Goal: Information Seeking & Learning: Learn about a topic

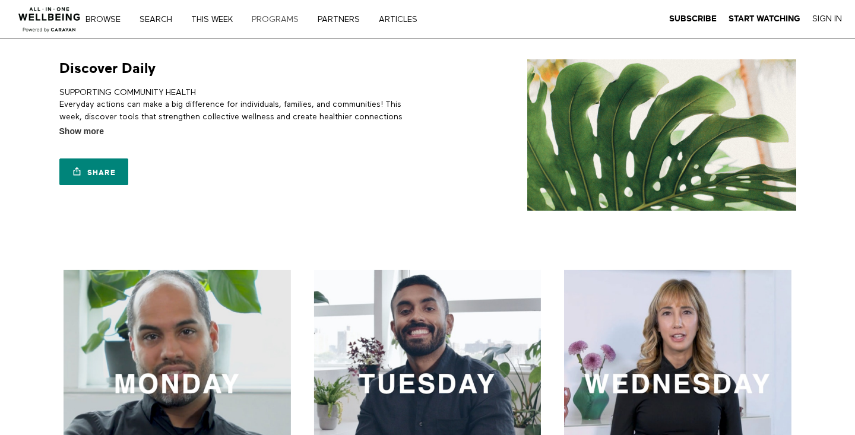
click at [273, 19] on link "PROGRAMS" at bounding box center [280, 19] width 64 height 8
click at [158, 18] on link "Search" at bounding box center [159, 19] width 49 height 8
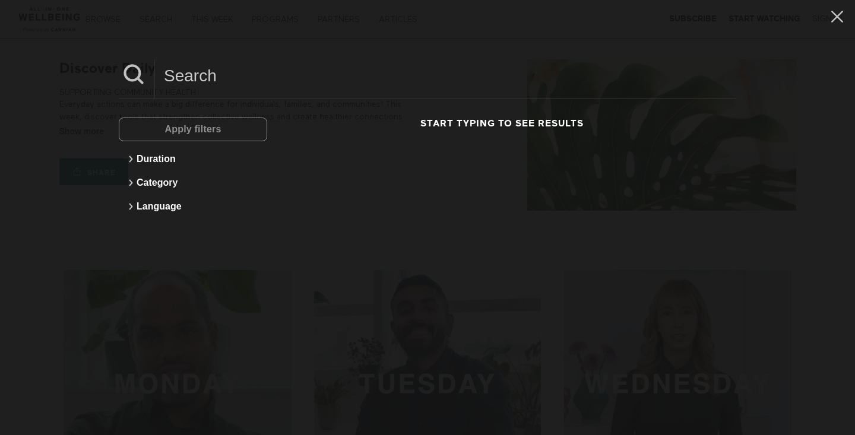
click at [197, 76] on input at bounding box center [445, 75] width 581 height 33
click at [195, 77] on input "low tech lifestyle" at bounding box center [445, 75] width 581 height 33
type input "low-tech lifestyle"
click at [837, 15] on icon at bounding box center [837, 17] width 23 height 20
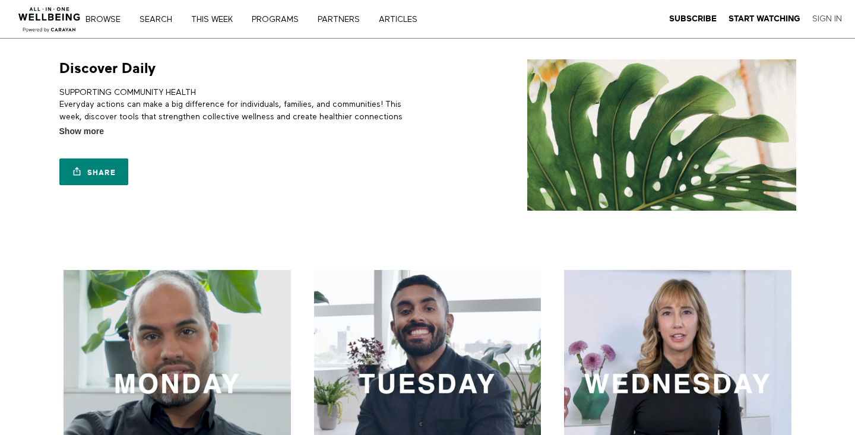
click at [832, 17] on link "Sign In" at bounding box center [827, 19] width 30 height 11
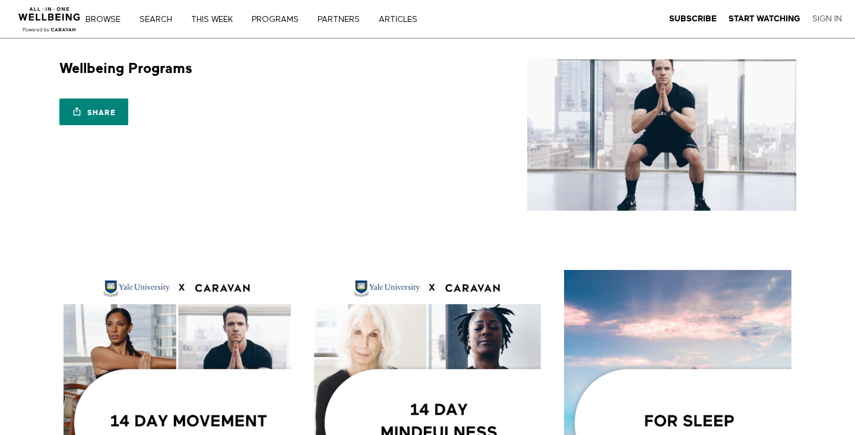
click at [827, 20] on link "Sign In" at bounding box center [827, 19] width 30 height 11
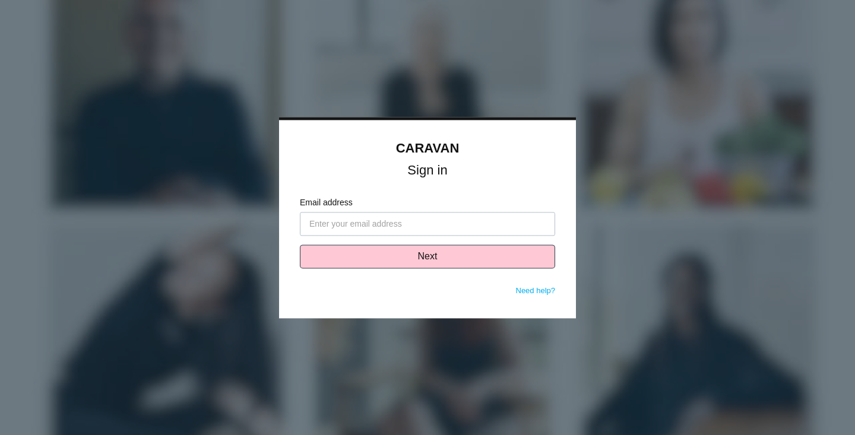
type input "[EMAIL_ADDRESS][DOMAIN_NAME]"
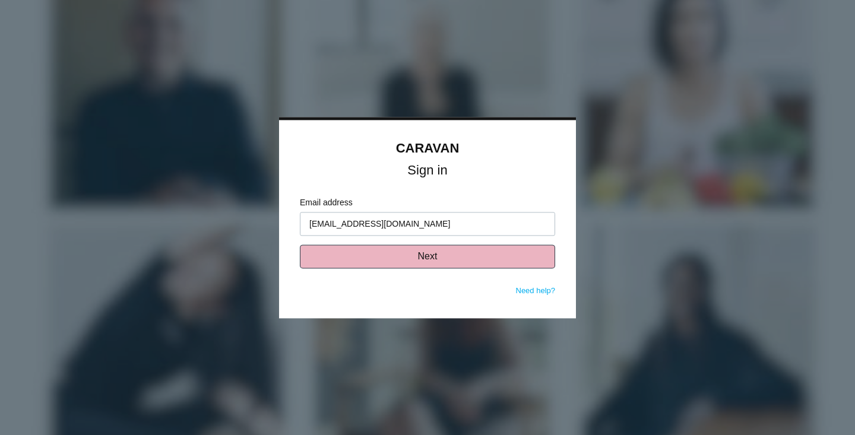
click at [432, 262] on button "Next" at bounding box center [427, 257] width 255 height 24
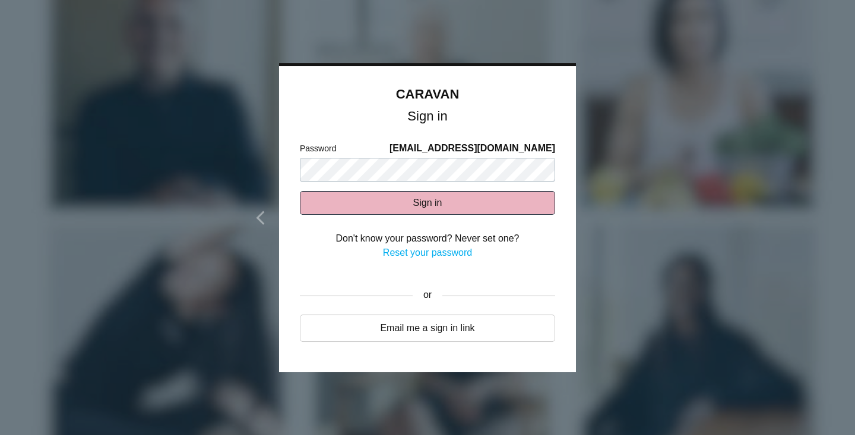
click at [432, 201] on button "Sign in" at bounding box center [427, 203] width 255 height 24
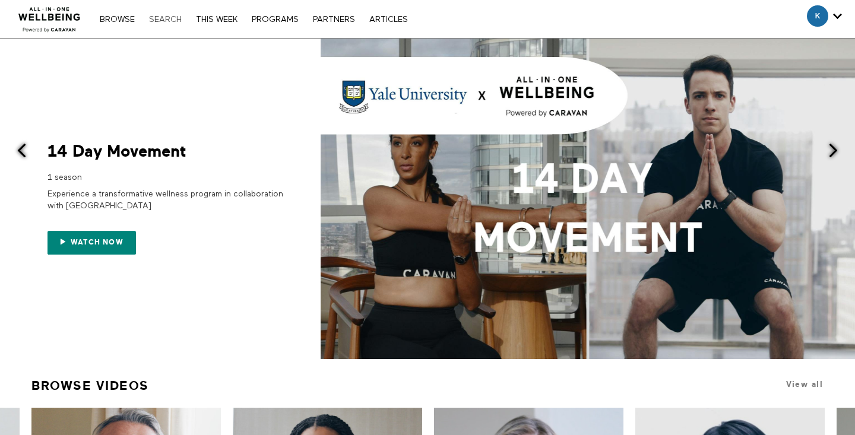
click at [168, 19] on link "Search" at bounding box center [165, 19] width 45 height 8
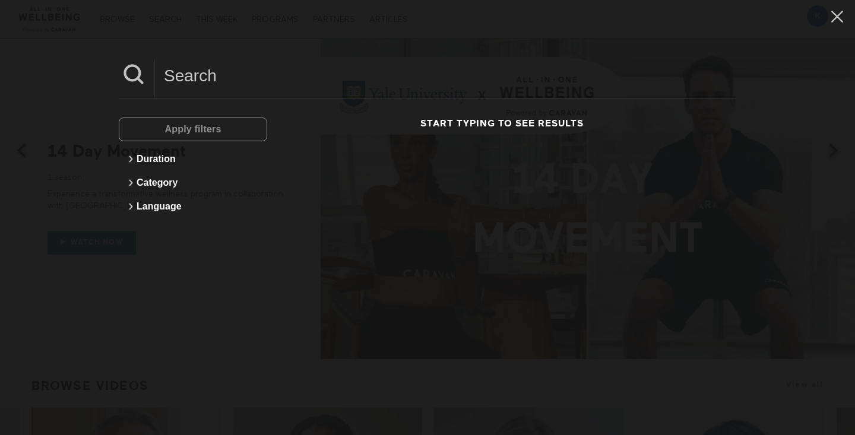
click at [189, 73] on input at bounding box center [445, 75] width 581 height 33
type input "AI"
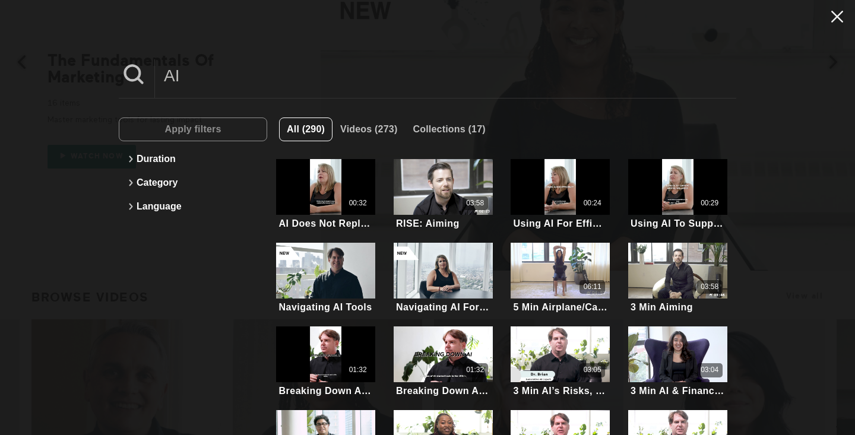
click at [835, 17] on icon at bounding box center [837, 17] width 23 height 20
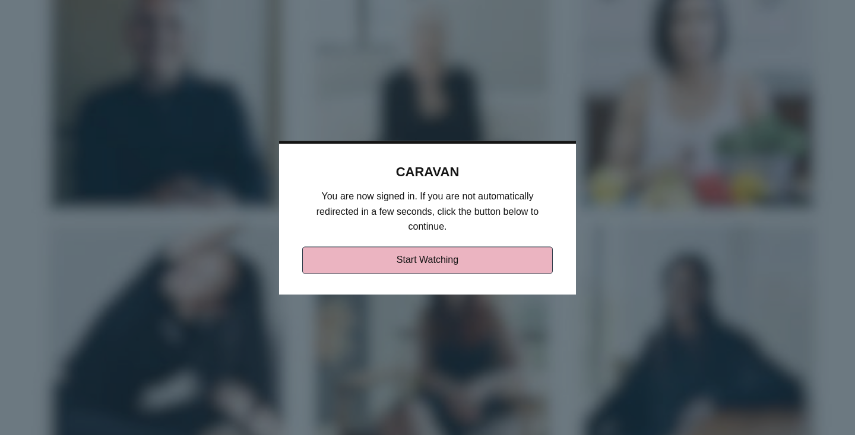
click at [456, 257] on link "Start Watching" at bounding box center [427, 259] width 251 height 27
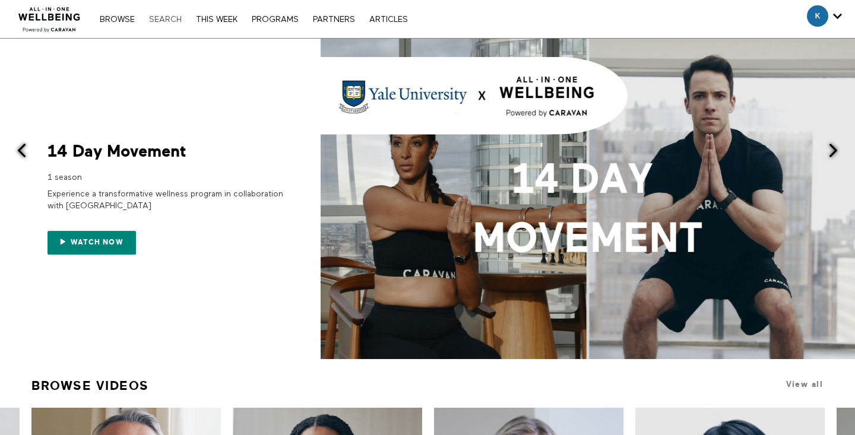
click at [165, 18] on link "Search" at bounding box center [165, 19] width 45 height 8
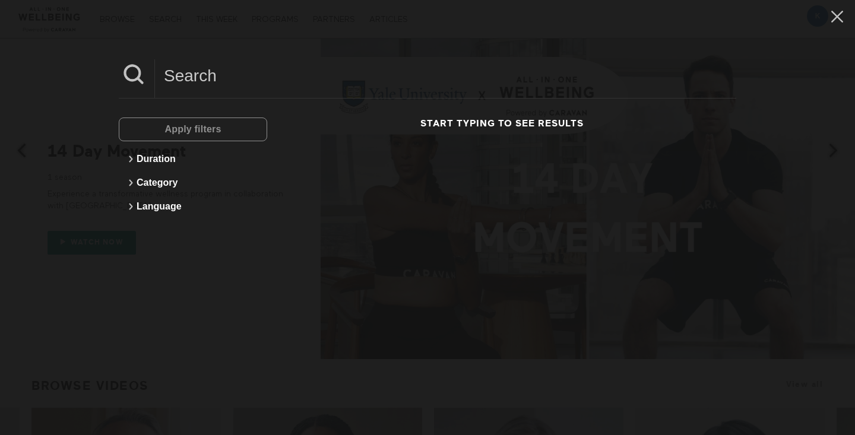
click at [201, 82] on input at bounding box center [445, 75] width 581 height 33
type input "lifestyle modifications"
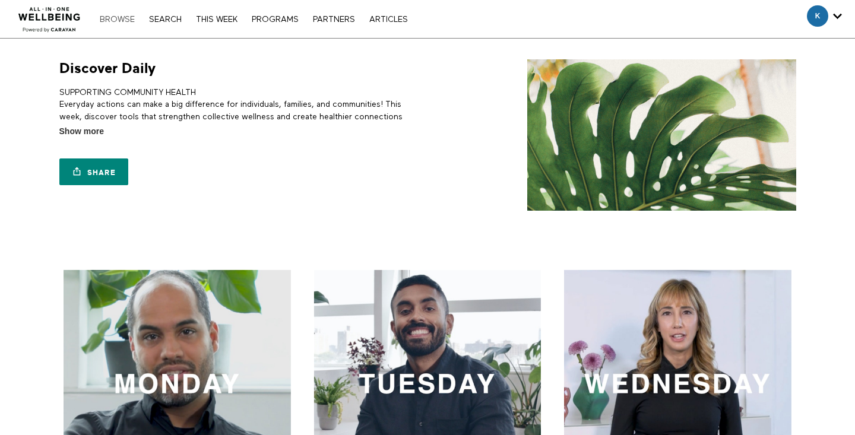
click at [121, 21] on link "Browse" at bounding box center [117, 19] width 47 height 8
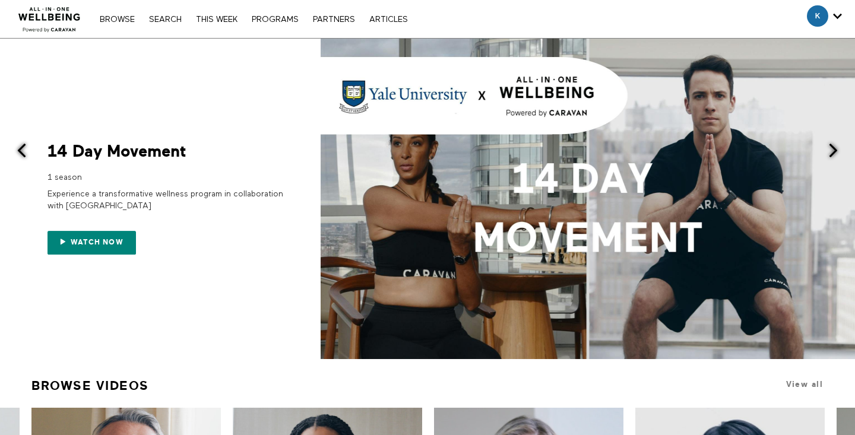
click at [209, 20] on link "THIS WEEK" at bounding box center [216, 19] width 53 height 8
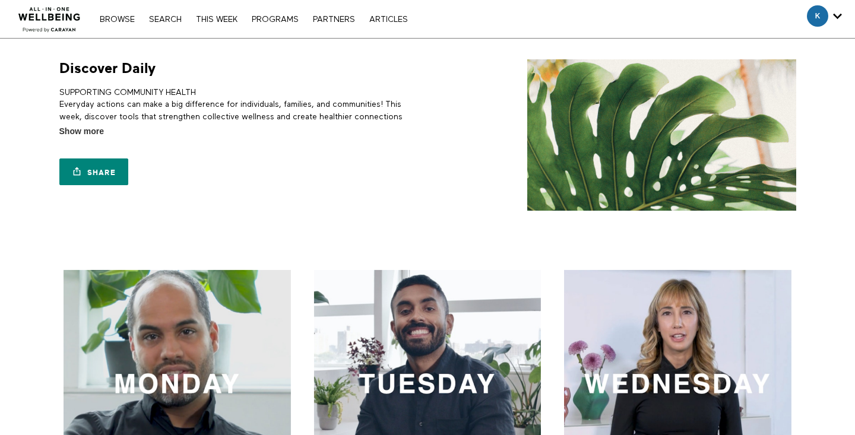
click at [170, 25] on nav "Browse Search THIS WEEK PROGRAMS PARTNERS ARTICLES Account settings Manage Subs…" at bounding box center [254, 19] width 320 height 12
click at [170, 20] on link "Search" at bounding box center [165, 19] width 45 height 8
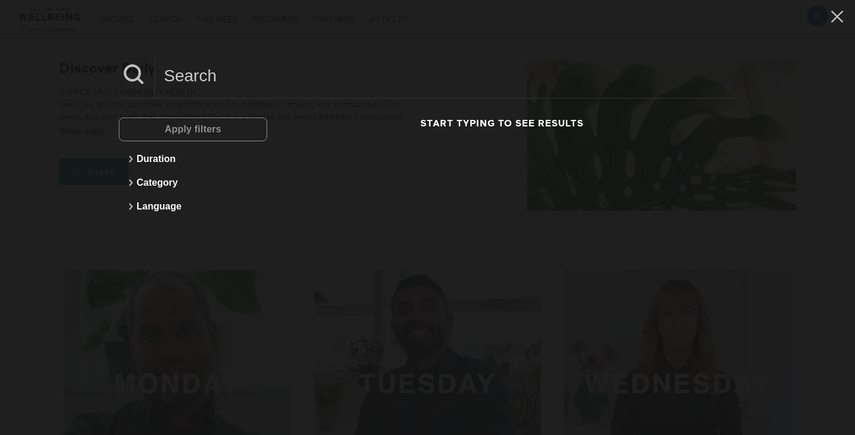
click at [197, 77] on input at bounding box center [445, 75] width 581 height 33
type input "financial"
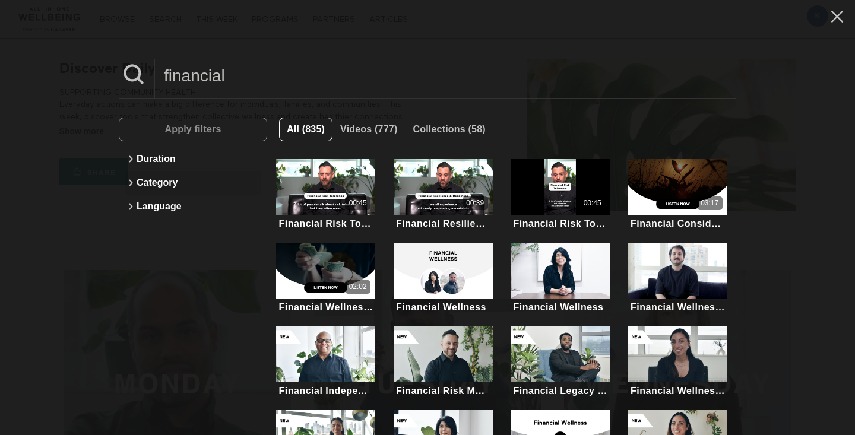
click at [129, 180] on icon at bounding box center [131, 183] width 4 height 7
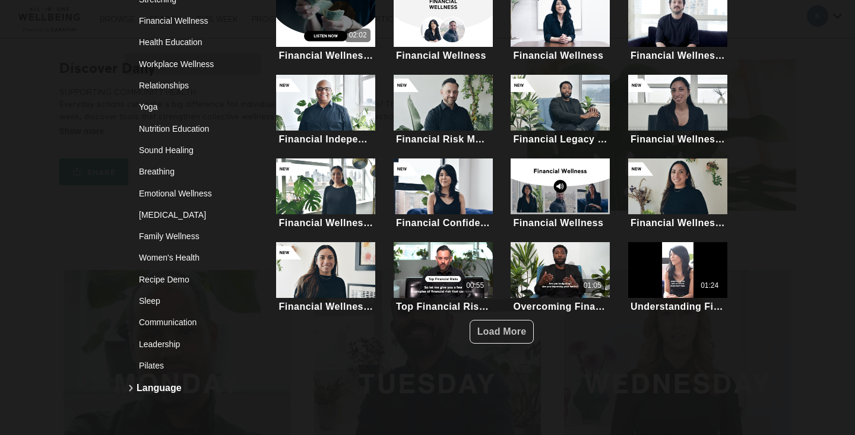
scroll to position [254, 0]
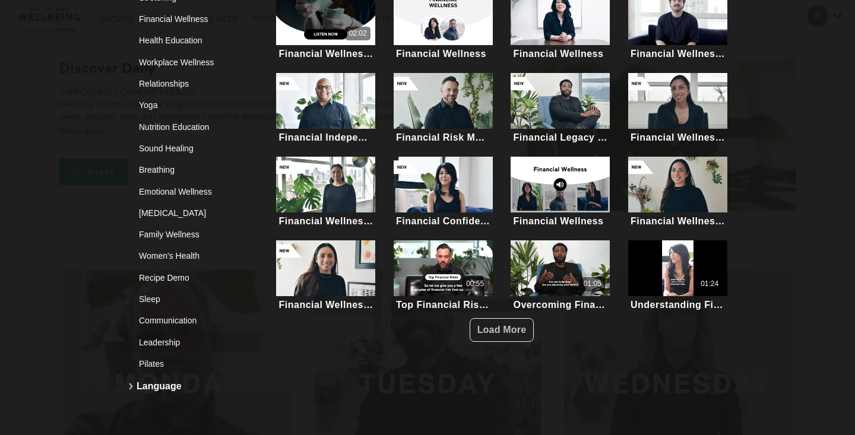
click at [162, 344] on div "Leadership" at bounding box center [188, 343] width 99 height 12
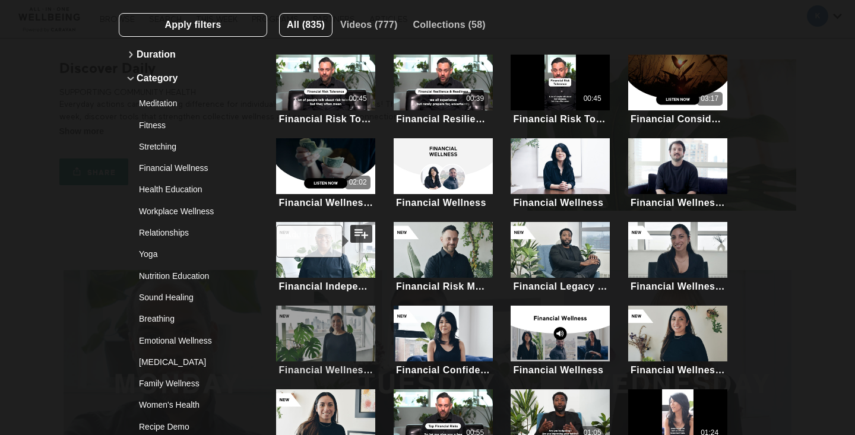
scroll to position [0, 0]
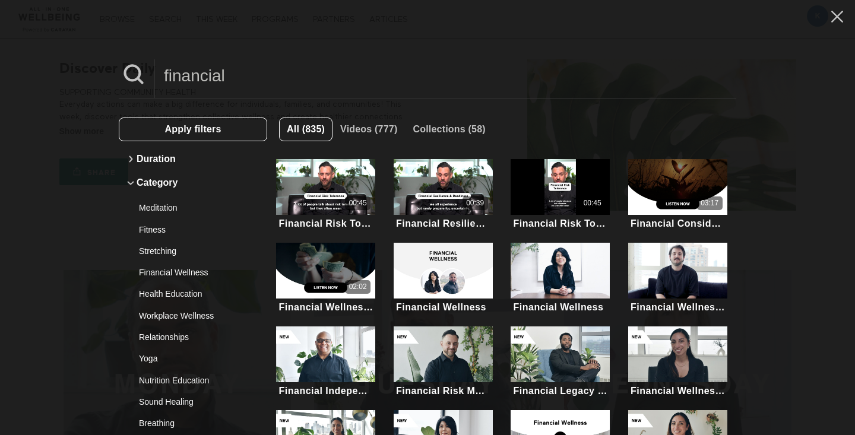
drag, startPoint x: 228, startPoint y: 81, endPoint x: 119, endPoint y: 81, distance: 108.7
click at [119, 81] on div "financial" at bounding box center [428, 78] width 618 height 39
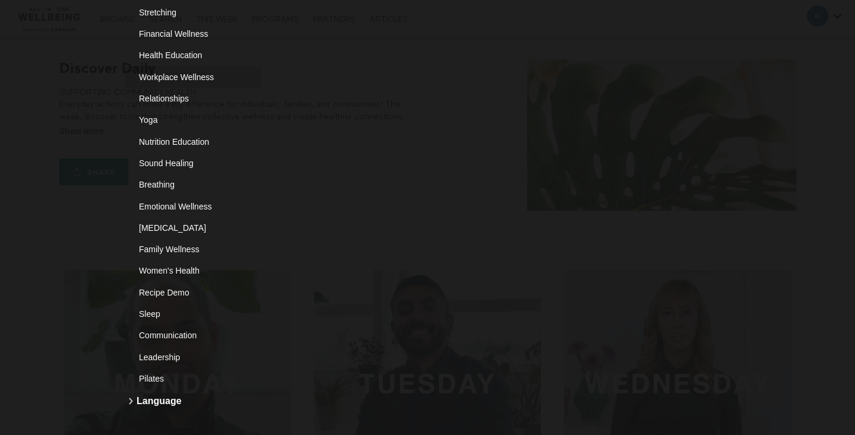
scroll to position [254, 0]
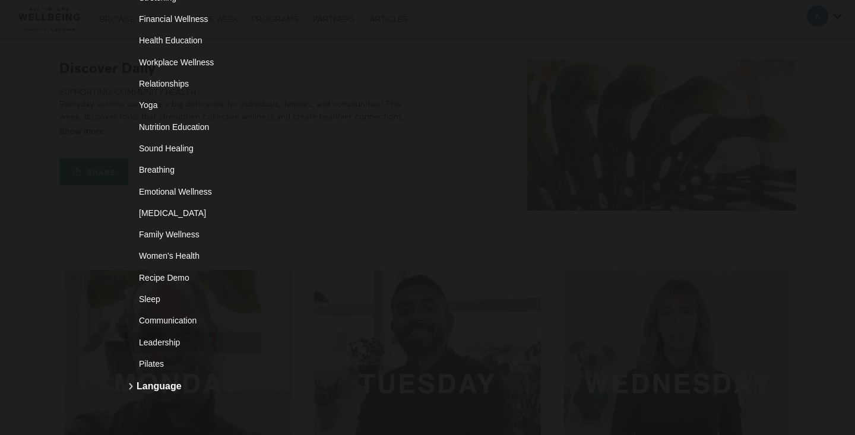
click at [161, 343] on div "Leadership" at bounding box center [188, 343] width 99 height 12
click at [125, 332] on button "Leadership" at bounding box center [193, 342] width 137 height 21
click at [203, 339] on div "Leadership" at bounding box center [188, 343] width 99 height 12
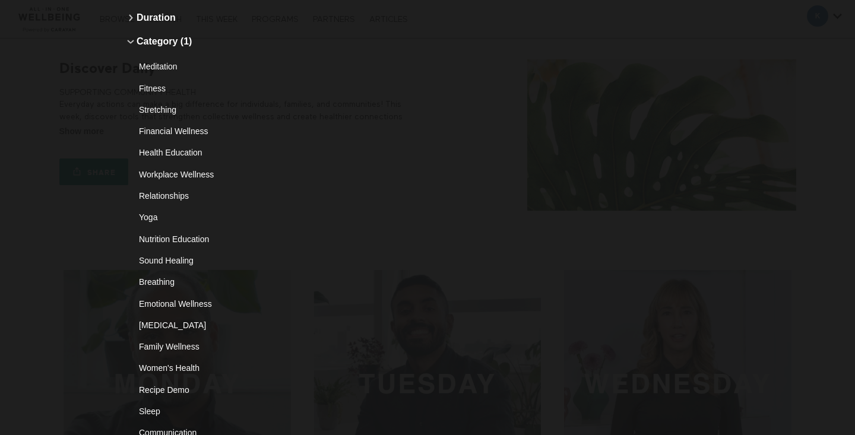
scroll to position [0, 0]
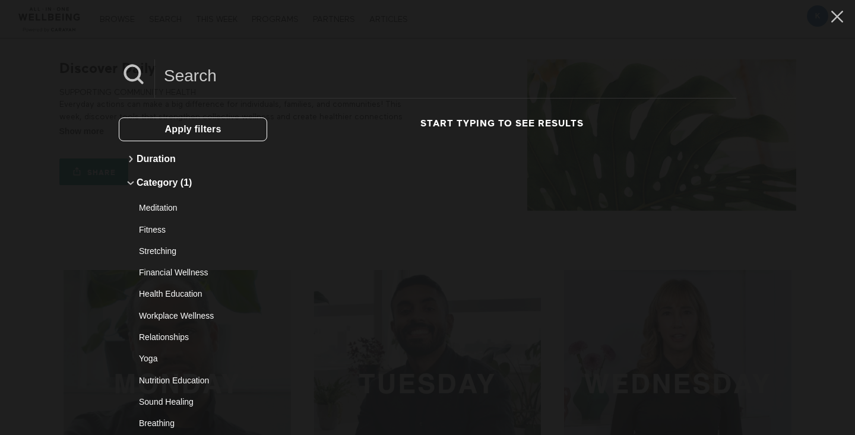
click at [179, 75] on input at bounding box center [445, 75] width 581 height 33
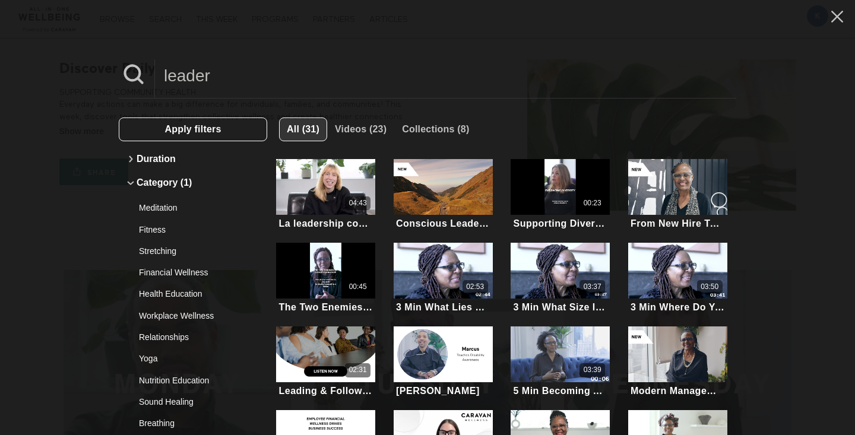
type input "leader"
click at [299, 131] on span "All (31)" at bounding box center [303, 129] width 33 height 10
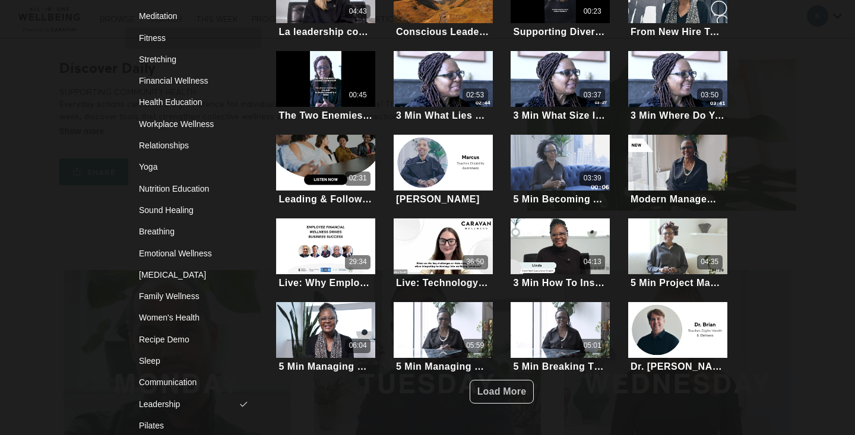
scroll to position [254, 0]
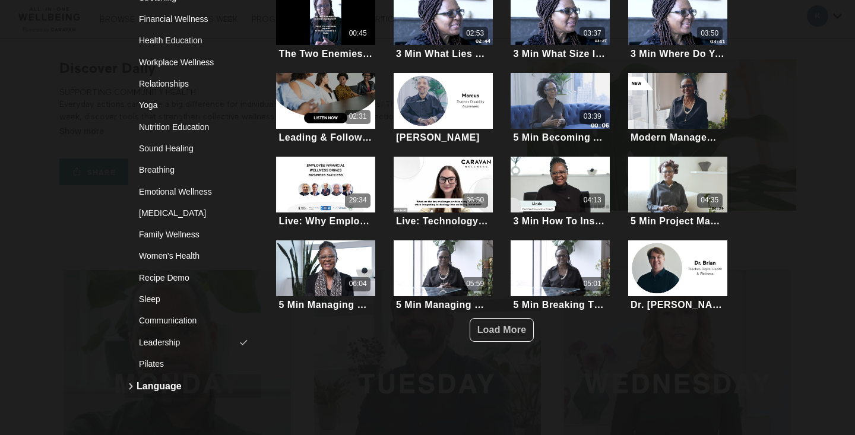
click at [130, 387] on icon at bounding box center [131, 387] width 14 height 14
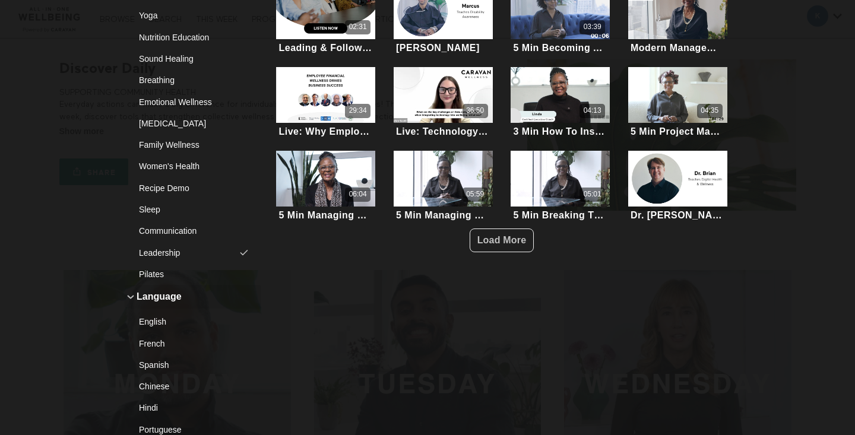
scroll to position [380, 0]
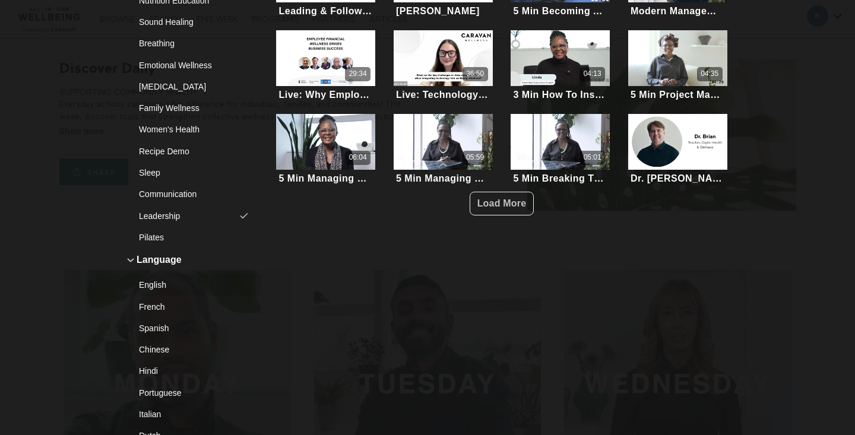
click at [151, 289] on div "English" at bounding box center [188, 285] width 99 height 12
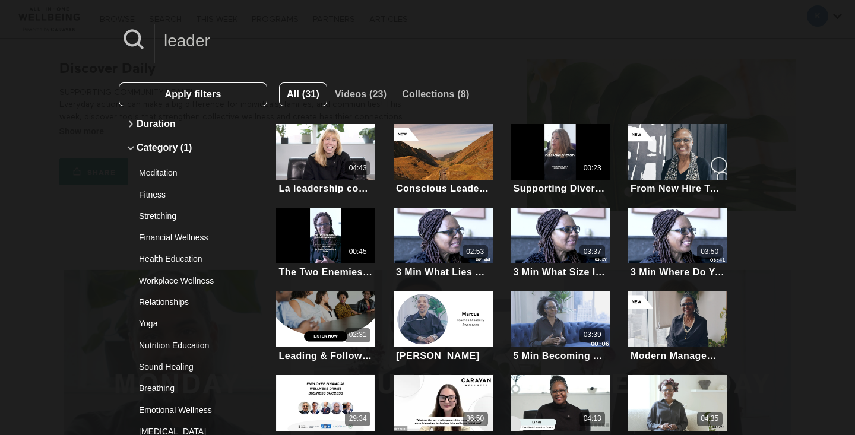
scroll to position [0, 0]
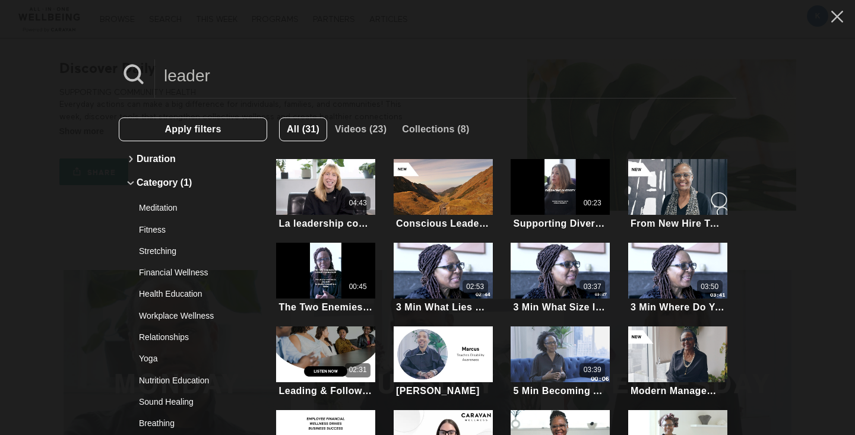
click at [218, 73] on input "leader" at bounding box center [445, 75] width 581 height 33
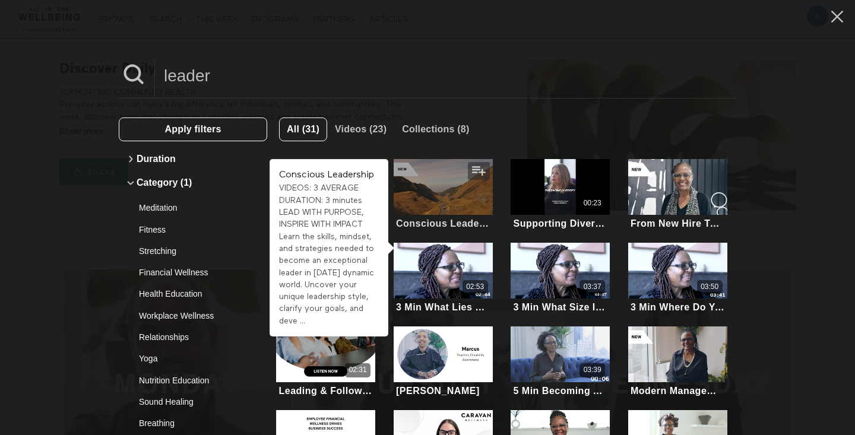
click at [436, 196] on div at bounding box center [443, 187] width 99 height 56
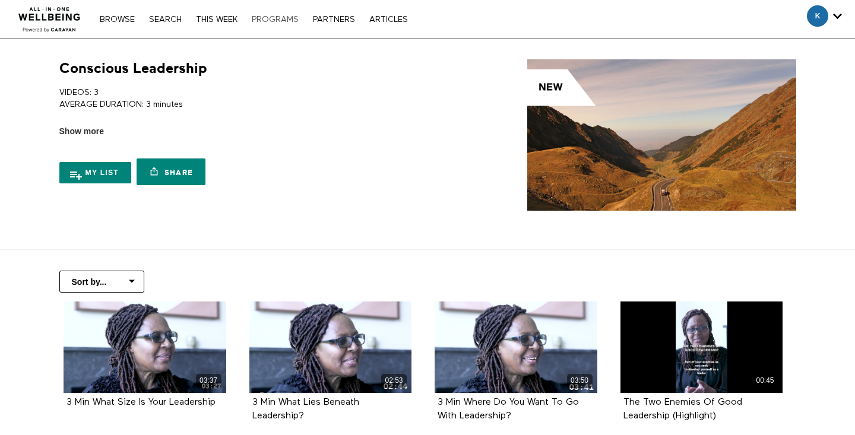
click at [266, 17] on link "PROGRAMS" at bounding box center [275, 19] width 59 height 8
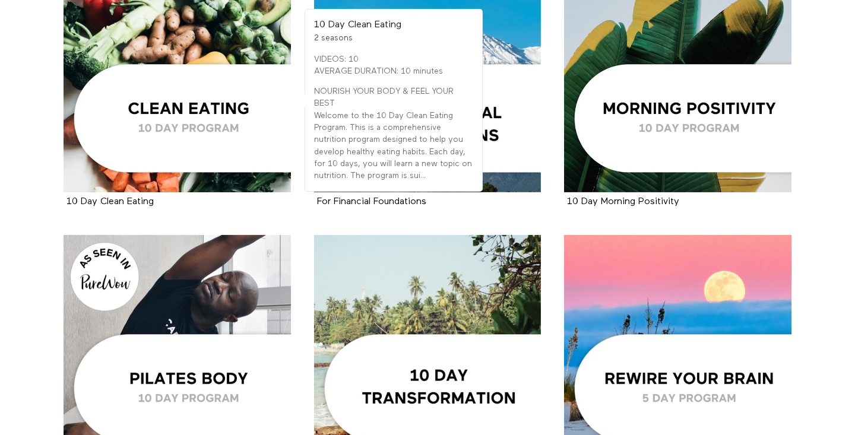
scroll to position [1658, 0]
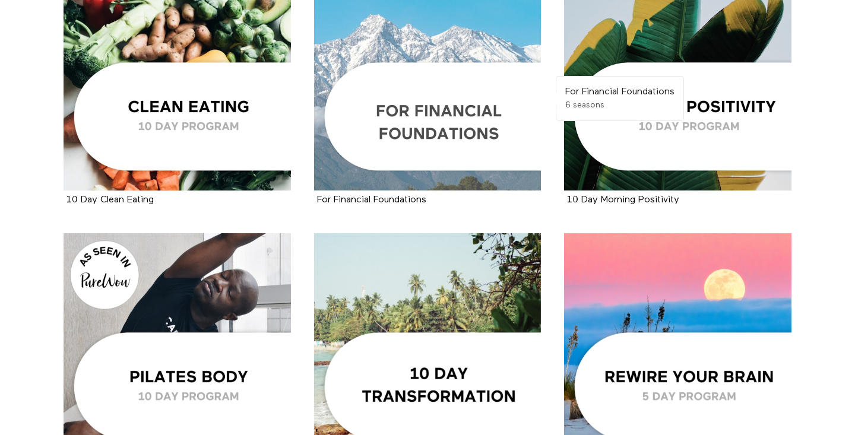
click at [442, 134] on div at bounding box center [427, 76] width 227 height 227
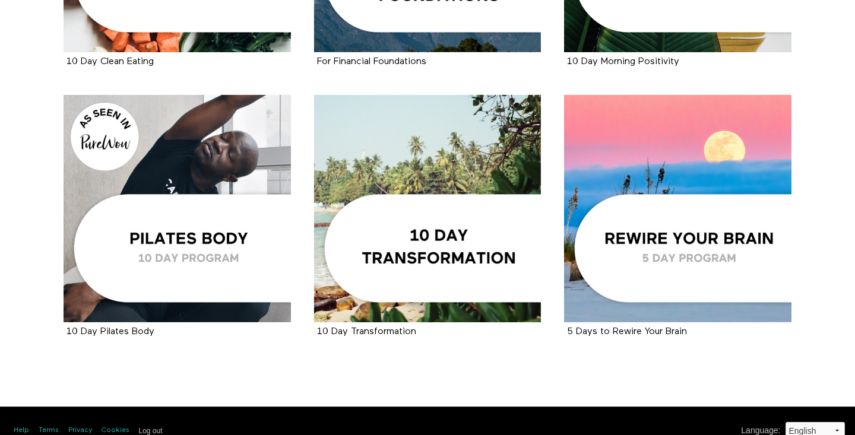
scroll to position [1816, 0]
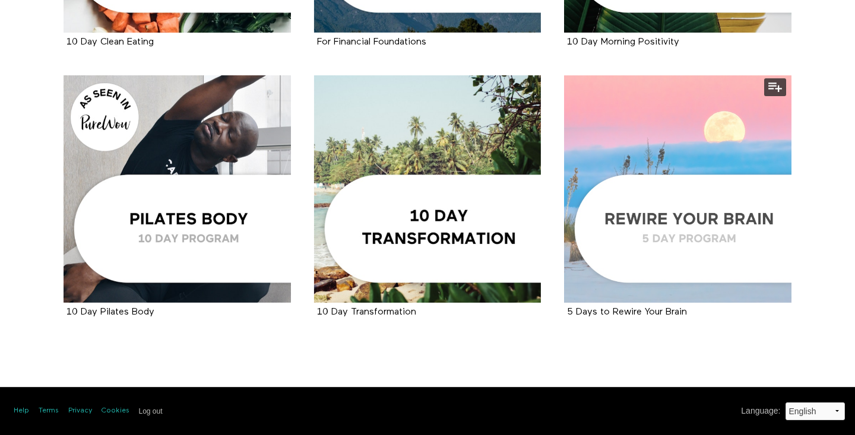
click at [659, 230] on div at bounding box center [677, 188] width 227 height 227
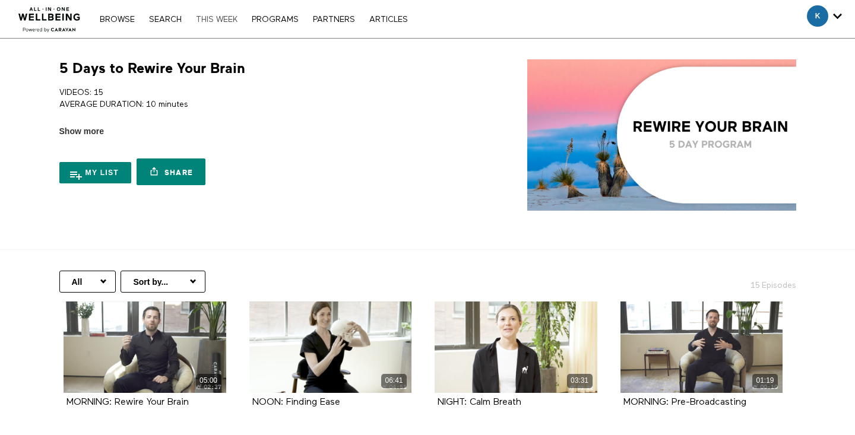
click at [210, 21] on link "THIS WEEK" at bounding box center [216, 19] width 53 height 8
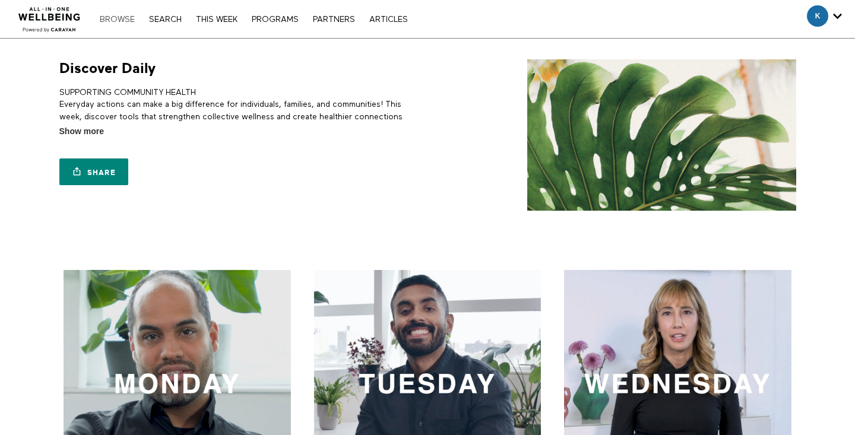
click at [132, 21] on link "Browse" at bounding box center [117, 19] width 47 height 8
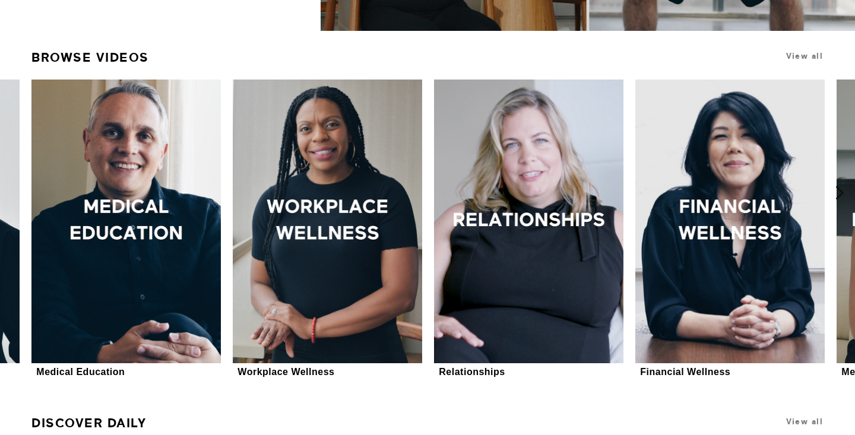
scroll to position [330, 0]
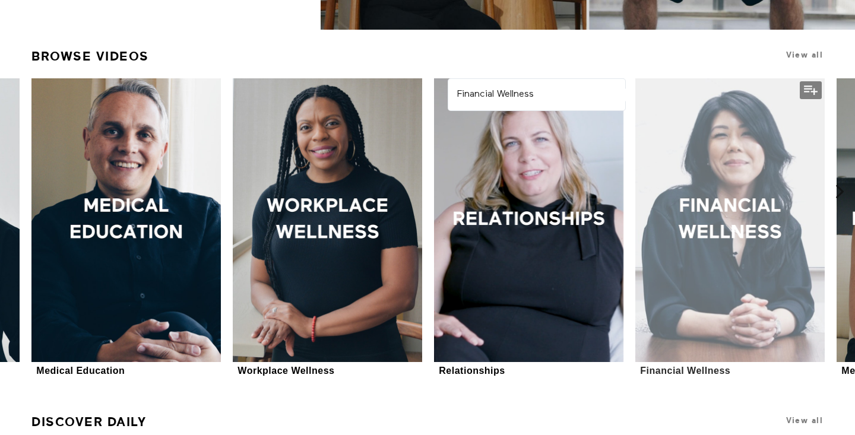
click at [746, 322] on div at bounding box center [729, 220] width 189 height 284
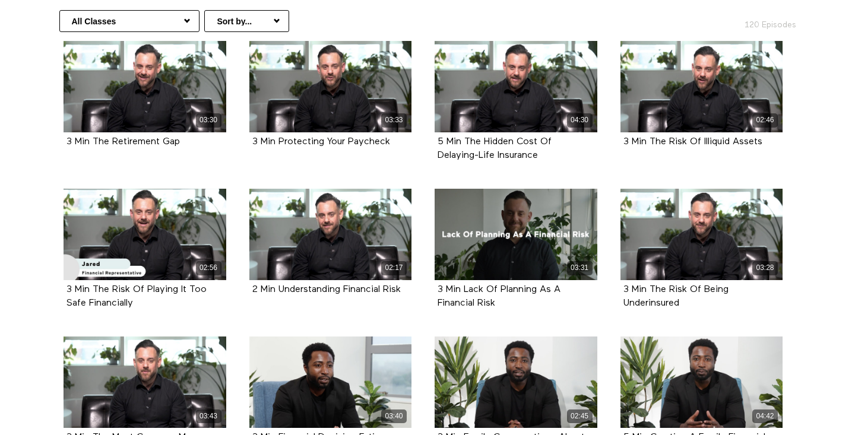
scroll to position [251, 0]
